Goal: Book appointment/travel/reservation

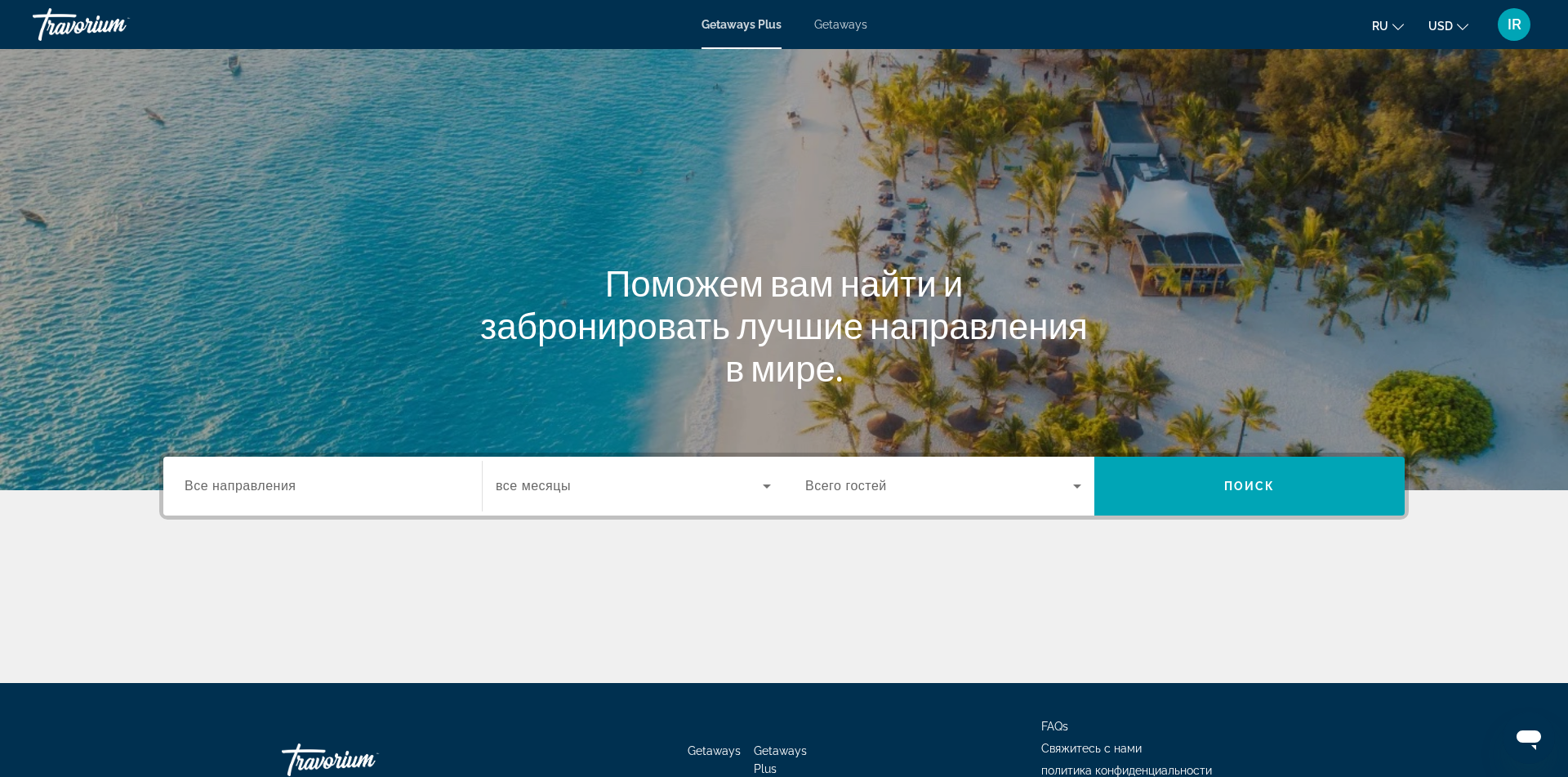
click at [850, 24] on span "Getaways" at bounding box center [840, 24] width 53 height 13
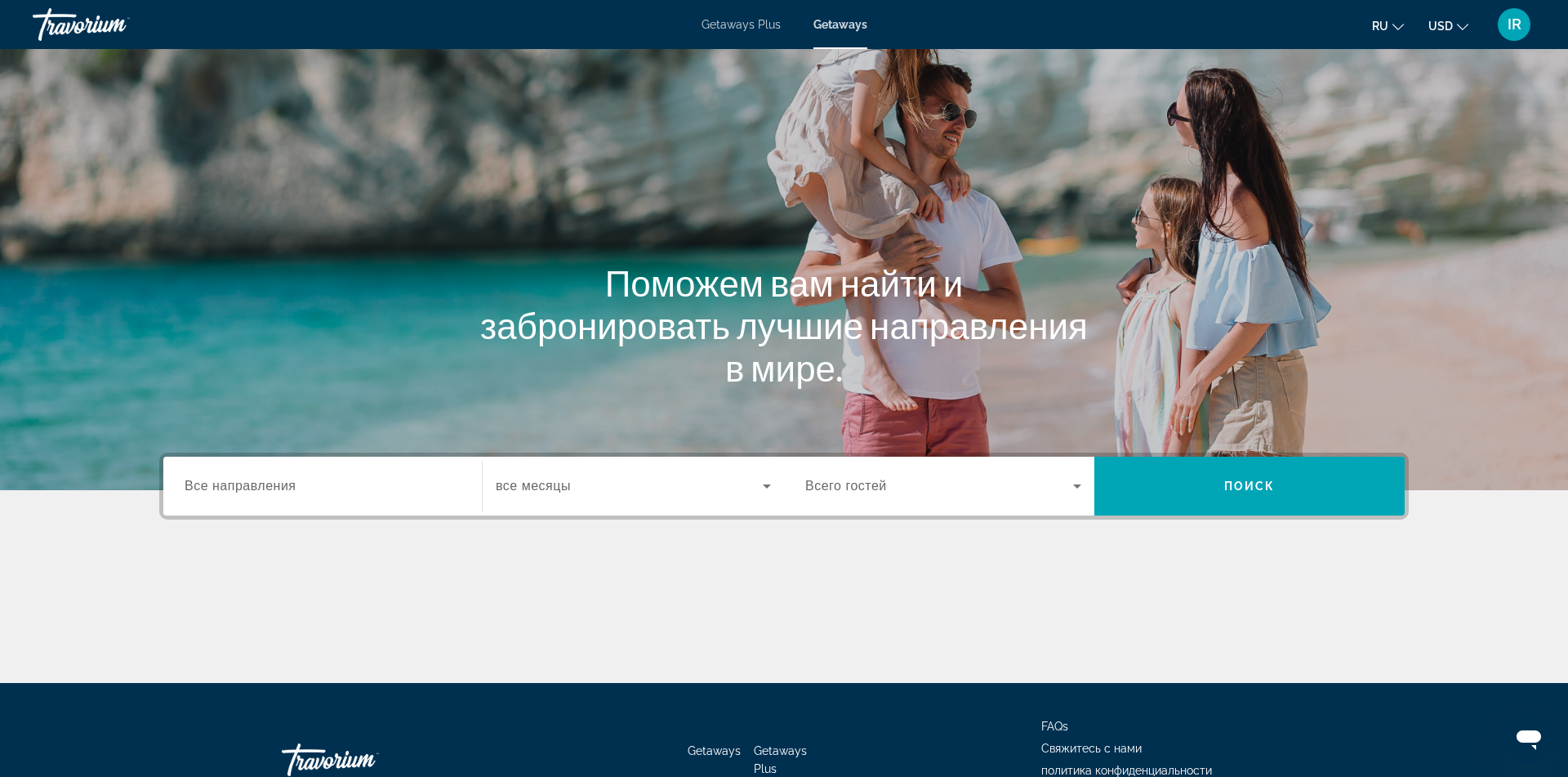
click at [281, 483] on span "Все направления" at bounding box center [241, 486] width 111 height 14
click at [281, 483] on input "Destination Все направления" at bounding box center [323, 486] width 276 height 19
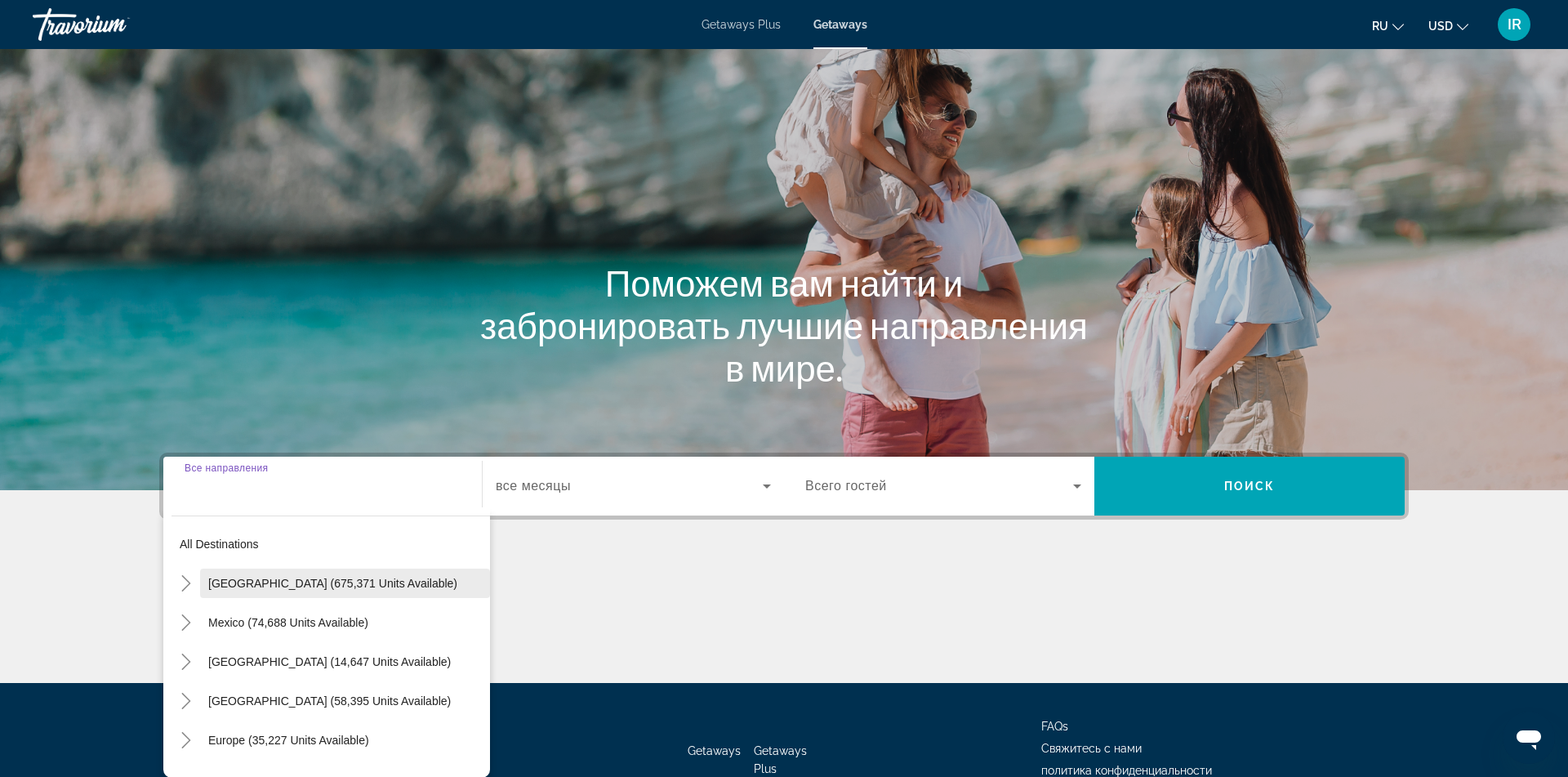
scroll to position [106, 0]
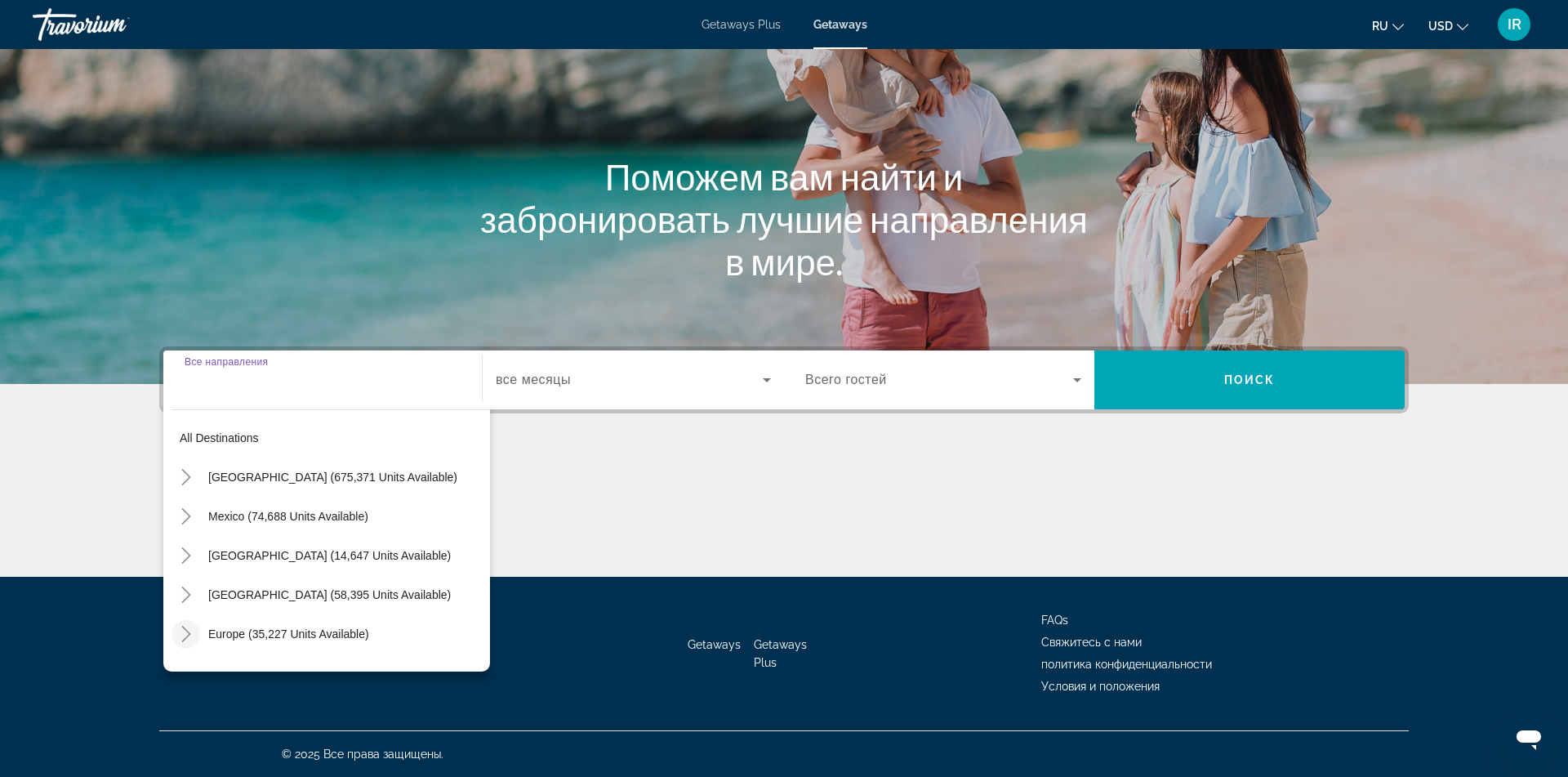
click at [186, 631] on icon "Toggle Europe (35,227 units available)" at bounding box center [186, 633] width 9 height 16
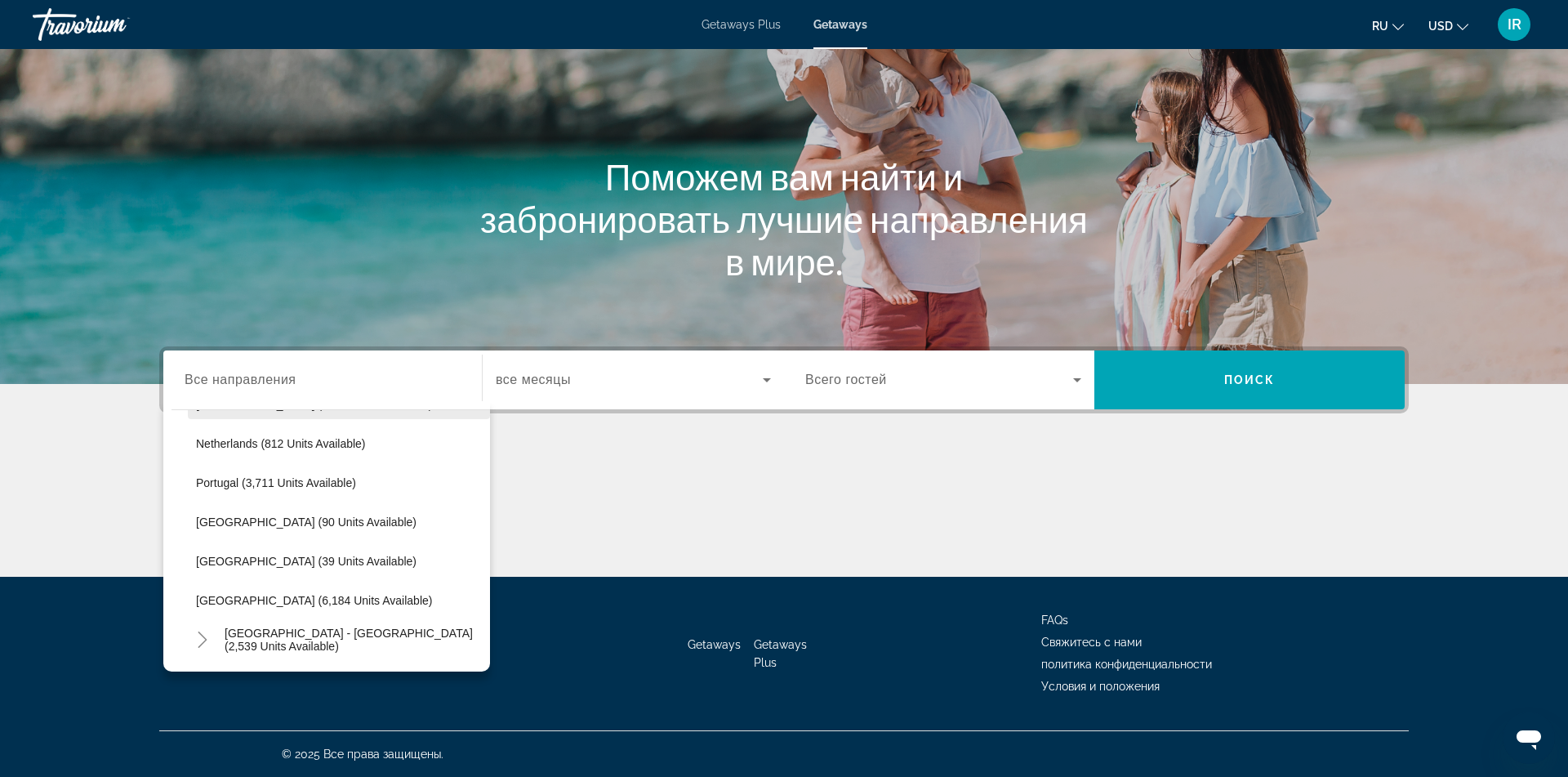
scroll to position [711, 0]
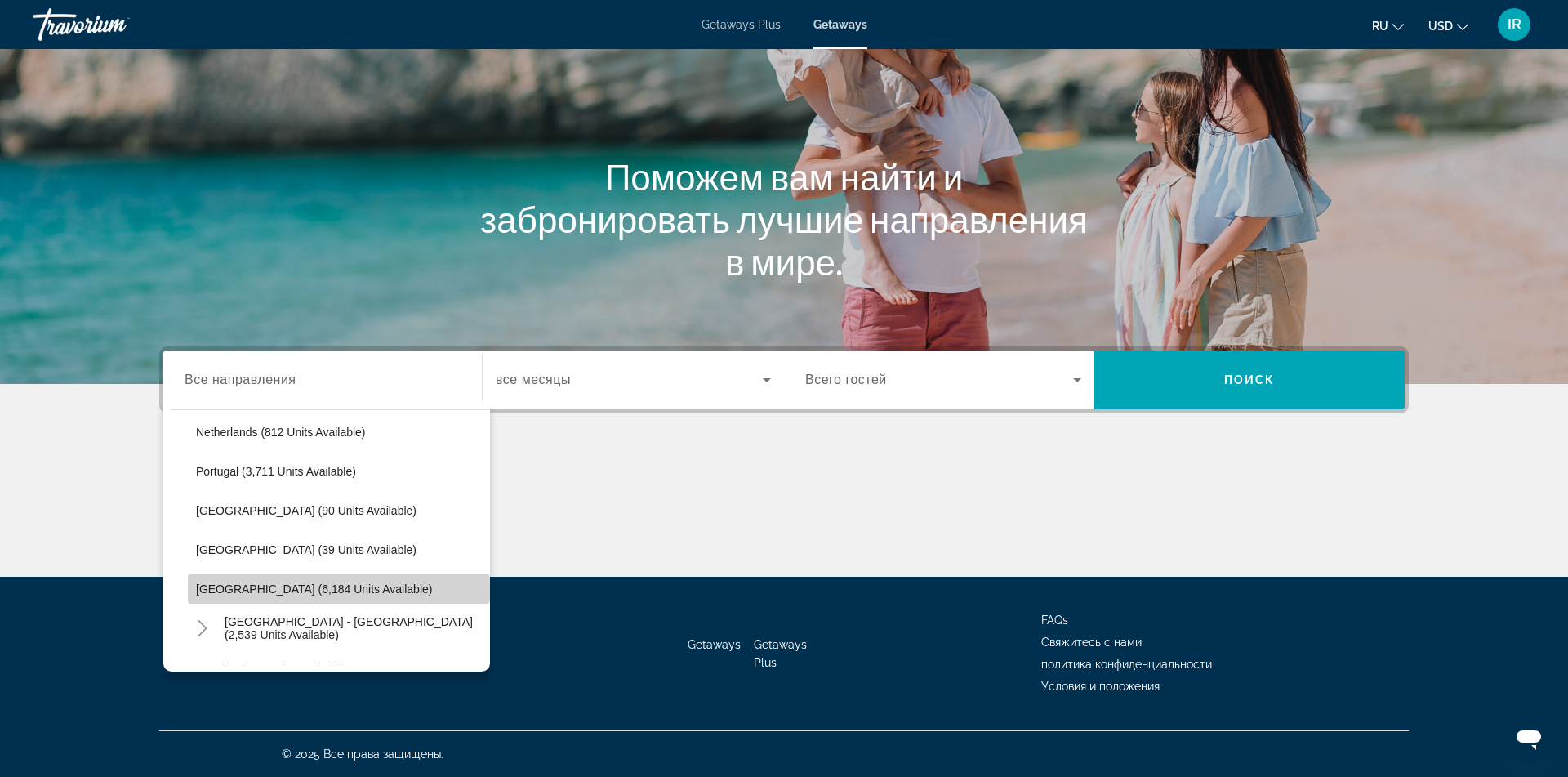
click at [220, 589] on span "[GEOGRAPHIC_DATA] (6,184 units available)" at bounding box center [313, 588] width 236 height 13
type input "**********"
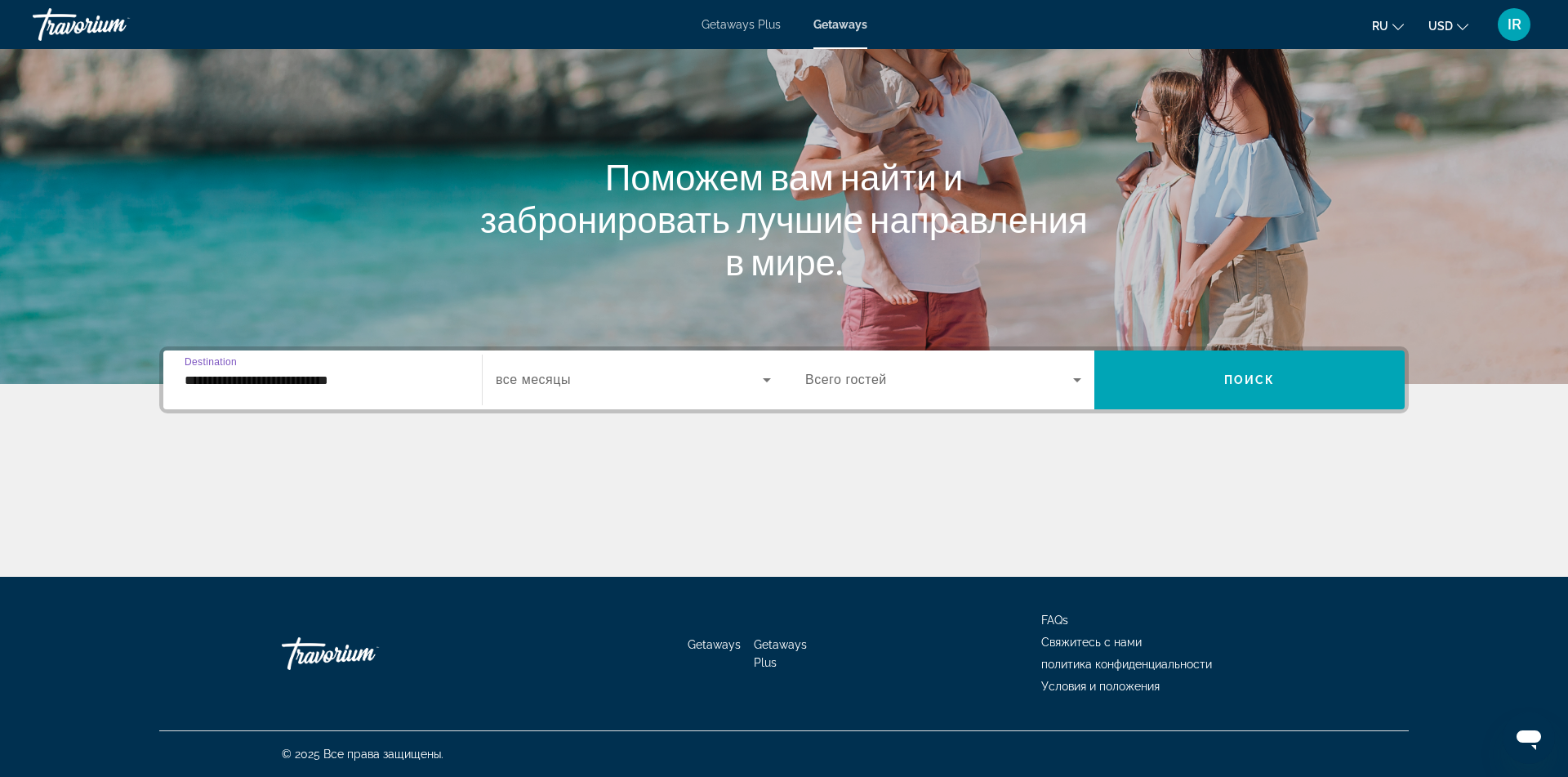
click at [773, 383] on icon "Search widget" at bounding box center [766, 379] width 19 height 19
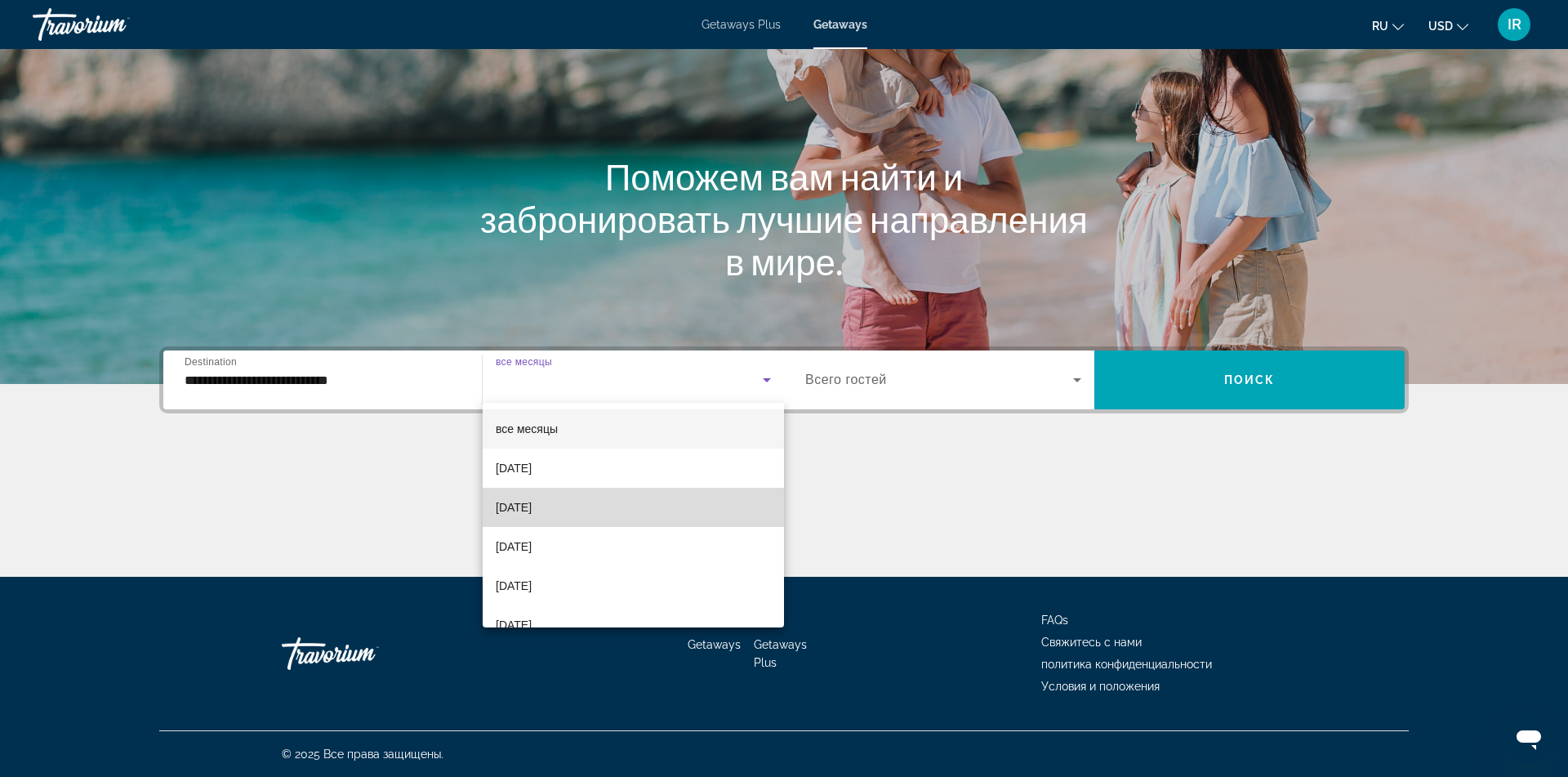
click at [607, 498] on mat-option "October 2025" at bounding box center [632, 507] width 301 height 39
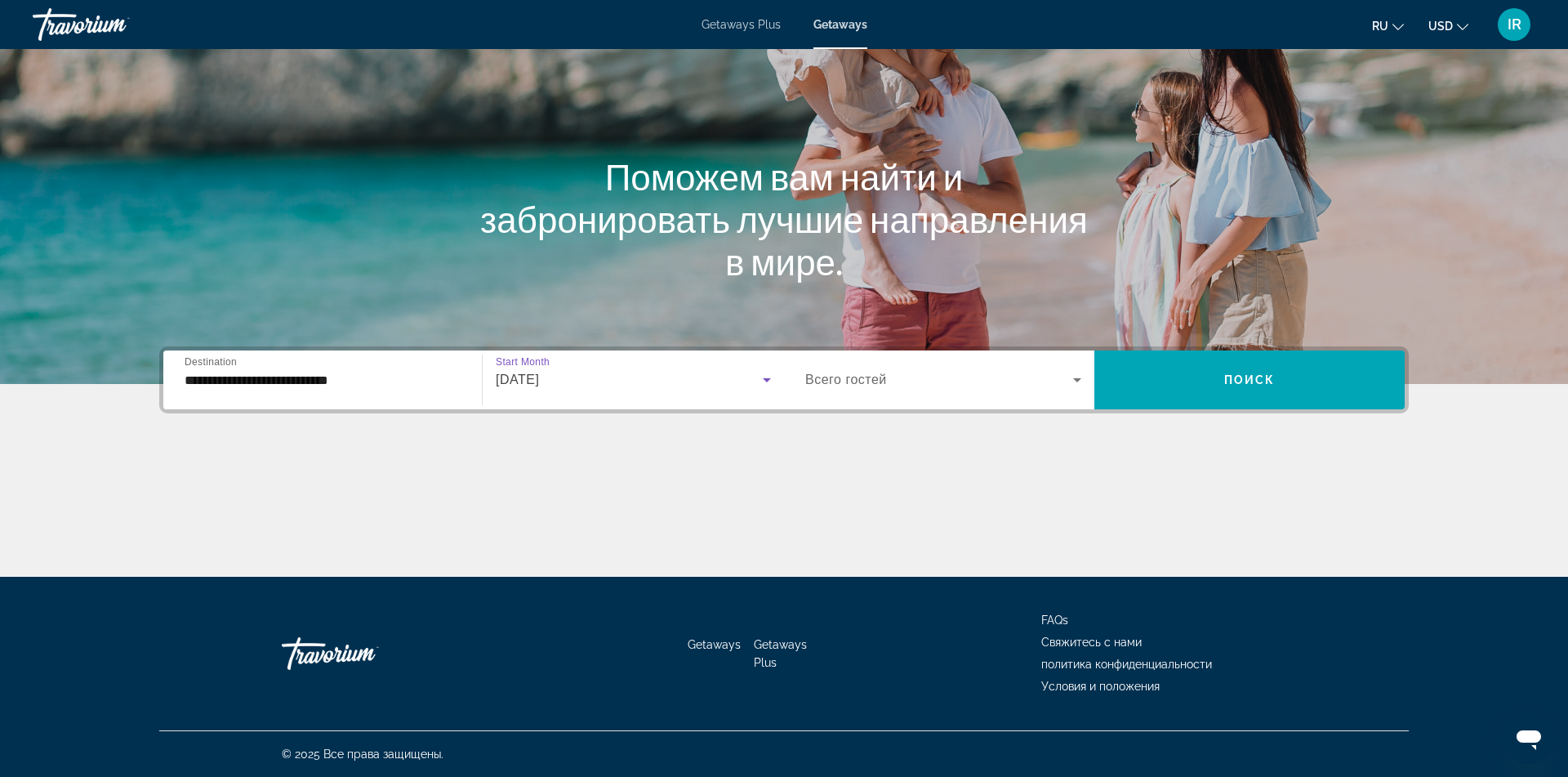
click at [1079, 383] on icon "Search widget" at bounding box center [1077, 379] width 19 height 19
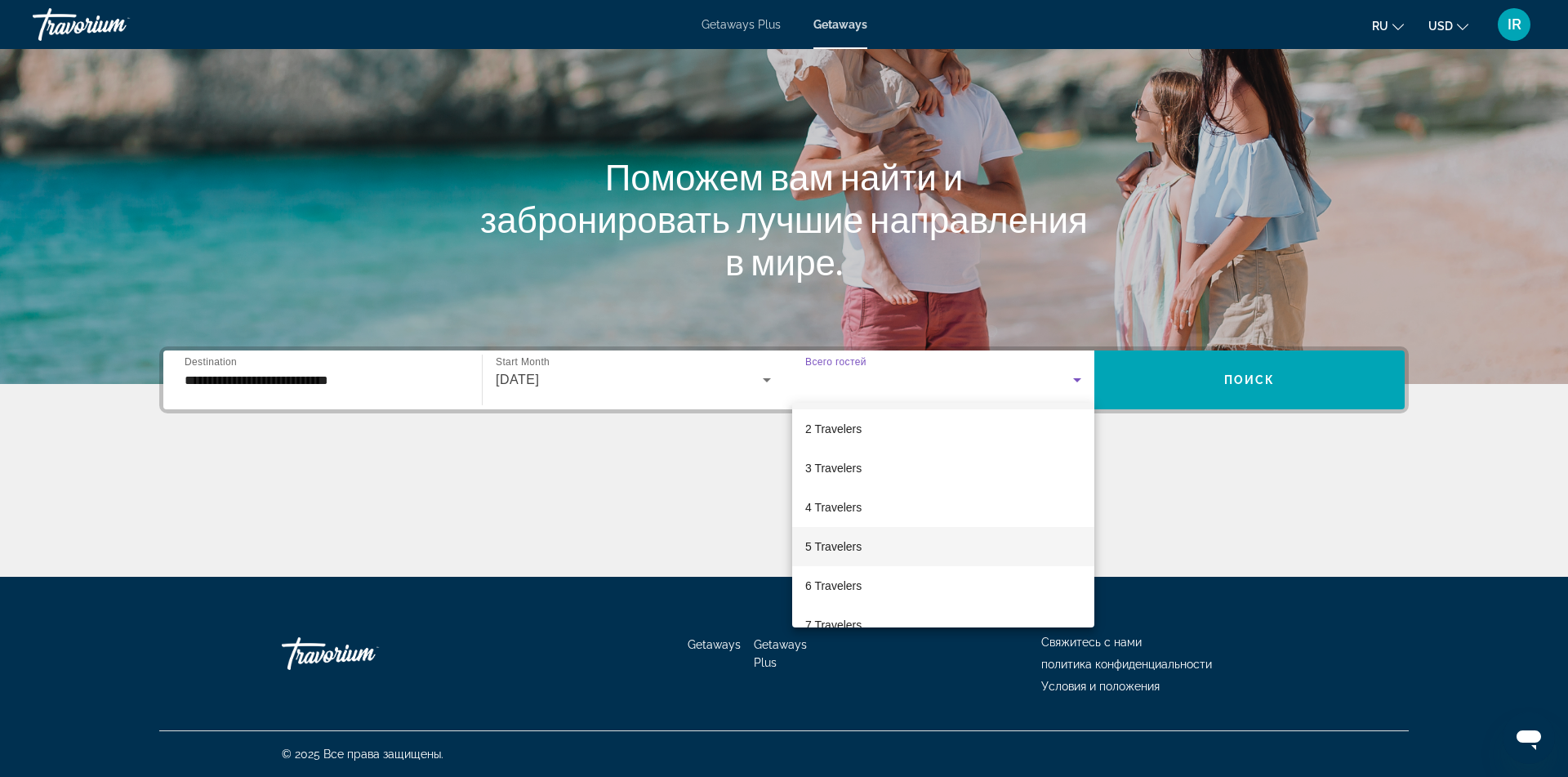
scroll to position [40, 0]
click at [857, 585] on span "6 Travelers" at bounding box center [833, 584] width 57 height 19
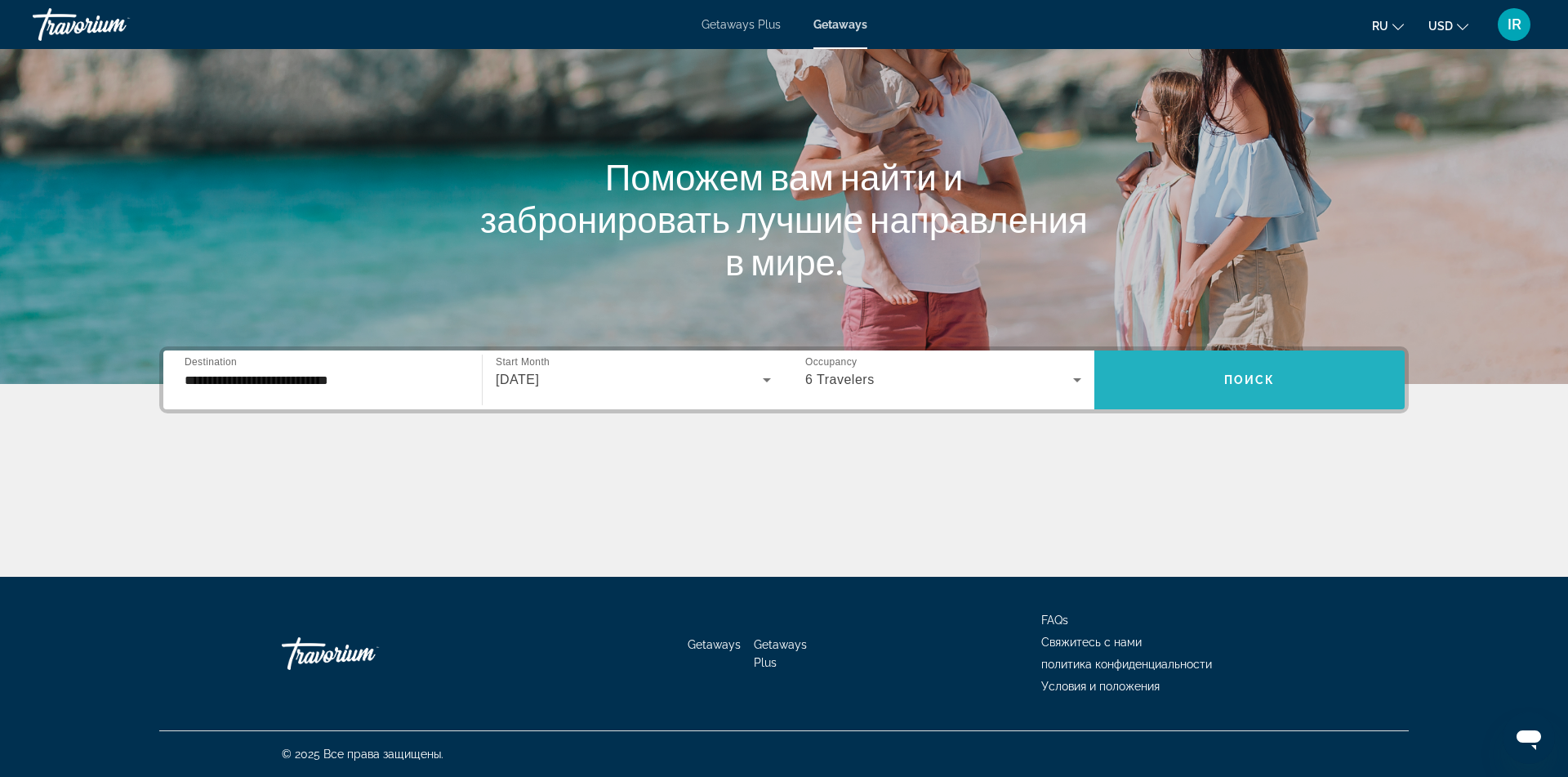
click at [1291, 395] on span "Search widget" at bounding box center [1249, 379] width 310 height 39
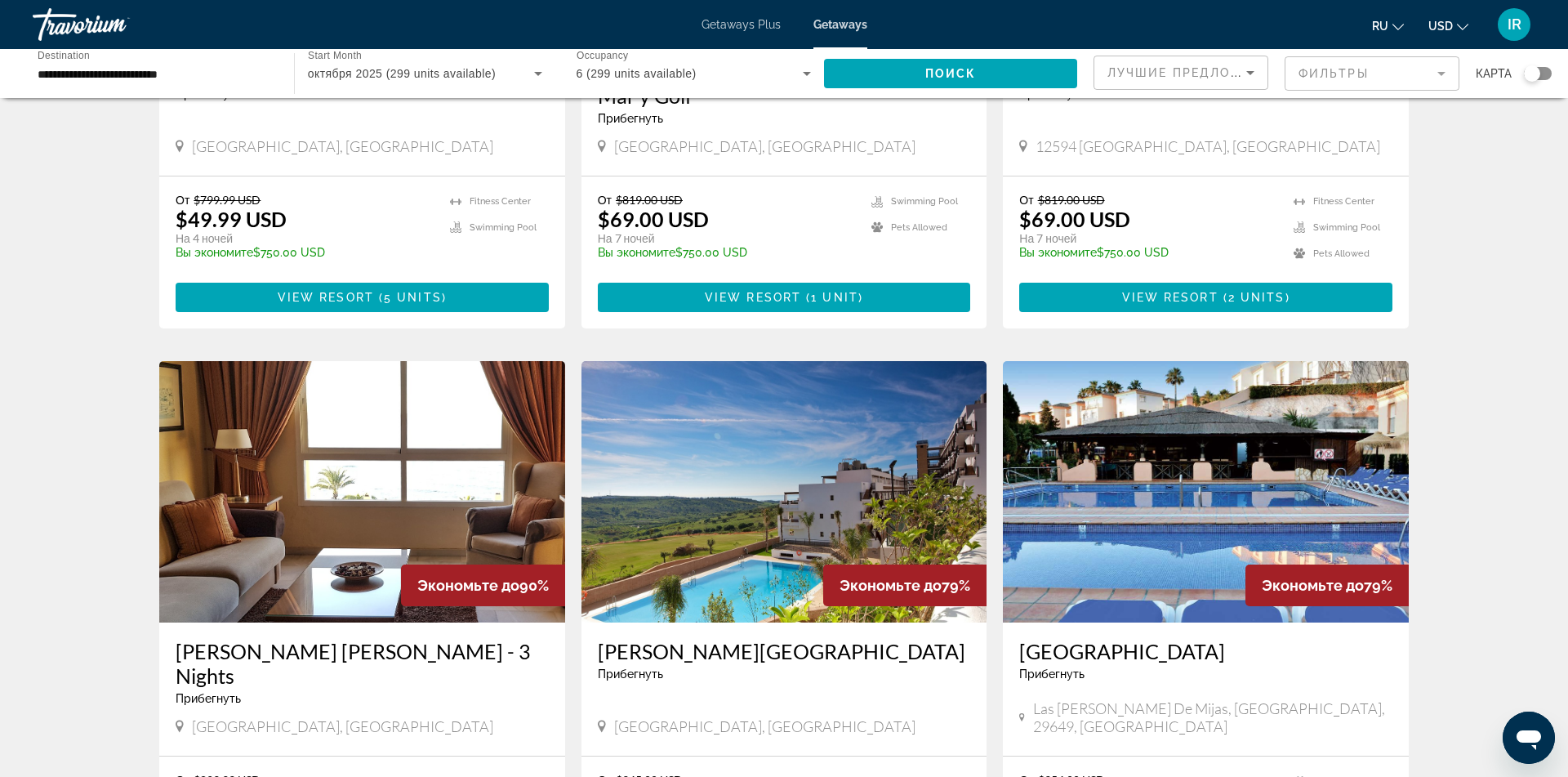
scroll to position [958, 0]
